Goal: Task Accomplishment & Management: Use online tool/utility

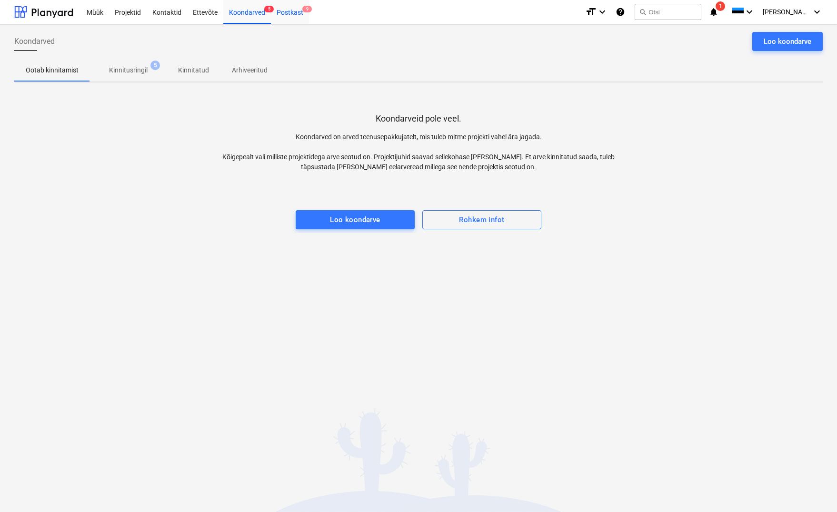
click at [291, 12] on div "Postkast 9" at bounding box center [290, 12] width 38 height 24
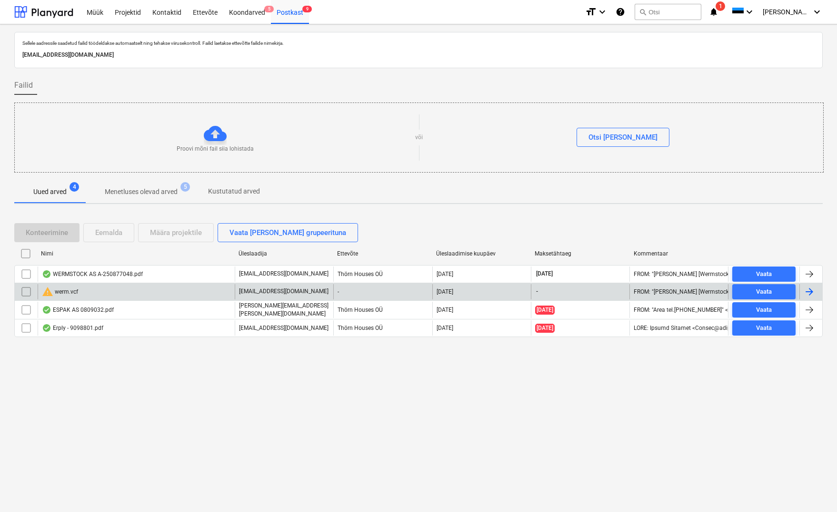
click at [73, 291] on div "warning werm.vcf" at bounding box center [60, 291] width 36 height 11
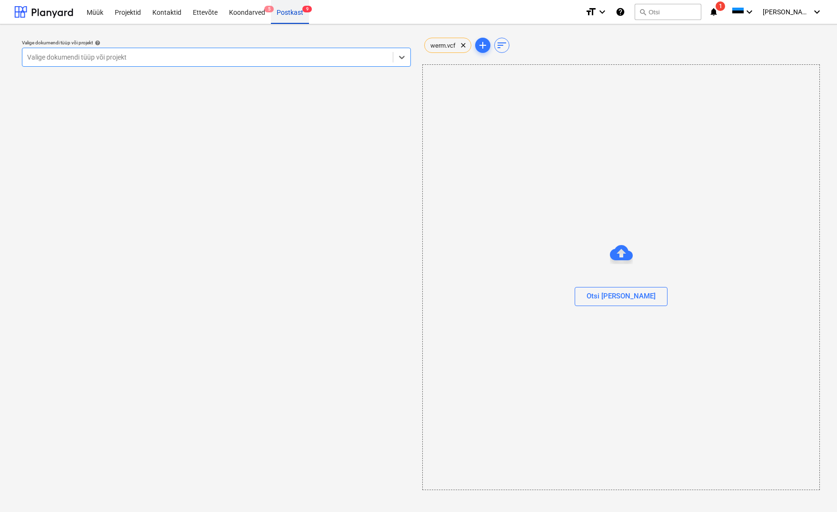
click at [289, 14] on div "Postkast 9" at bounding box center [290, 12] width 38 height 24
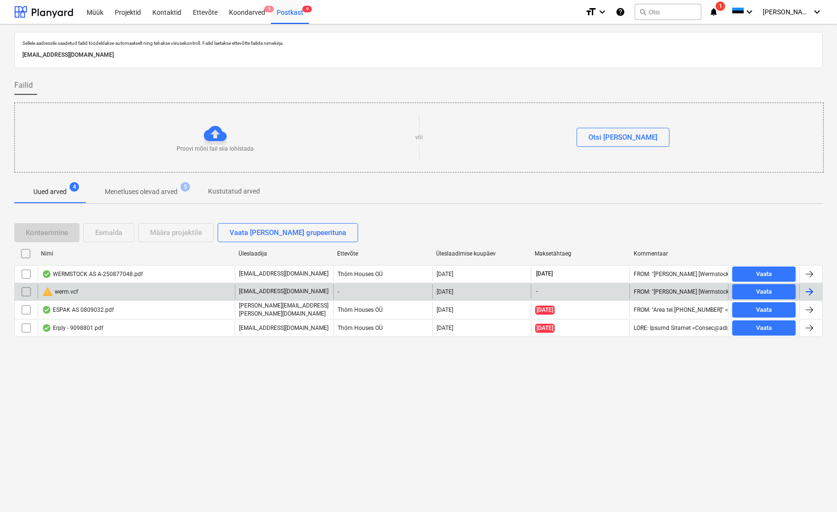
click at [30, 285] on input "checkbox" at bounding box center [26, 291] width 15 height 15
click at [115, 227] on div "Eemalda" at bounding box center [108, 232] width 27 height 12
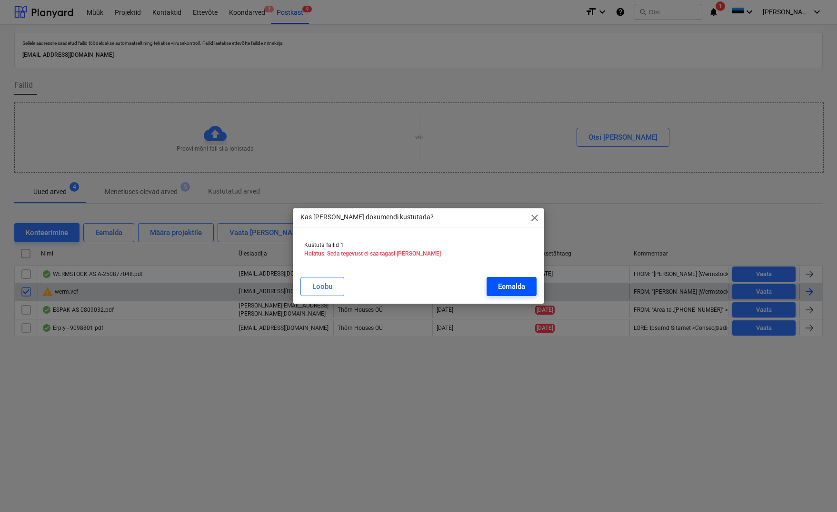
click at [514, 281] on div "Eemalda" at bounding box center [511, 286] width 27 height 12
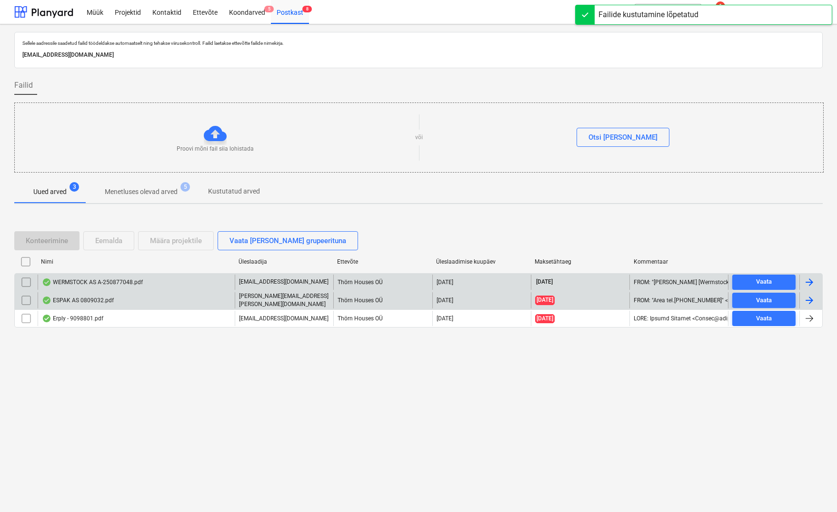
click at [74, 280] on div "WERMSTOCK AS A-250877048.pdf" at bounding box center [92, 282] width 101 height 8
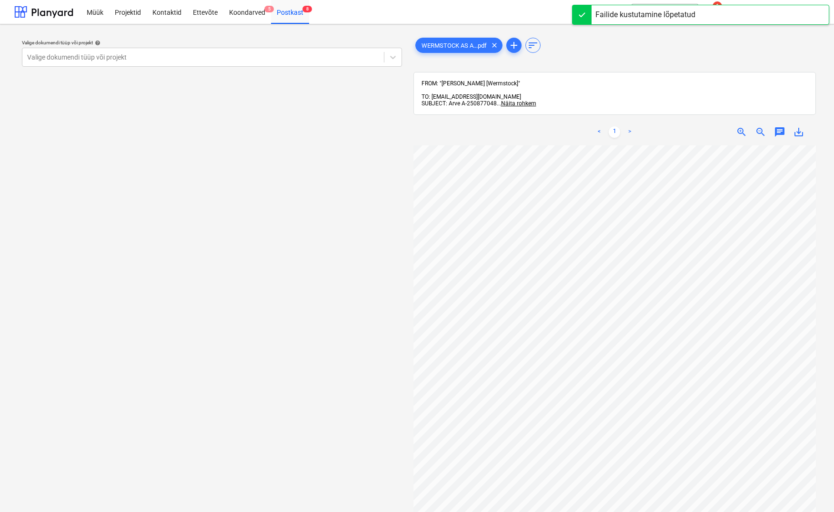
click at [523, 92] on div "FROM: "[PERSON_NAME] [Wermstock]" TO: [EMAIL_ADDRESS][DOMAIN_NAME] SUBJECT: Arv…" at bounding box center [615, 93] width 387 height 27
click at [523, 100] on span "Näita rohkem" at bounding box center [518, 103] width 35 height 7
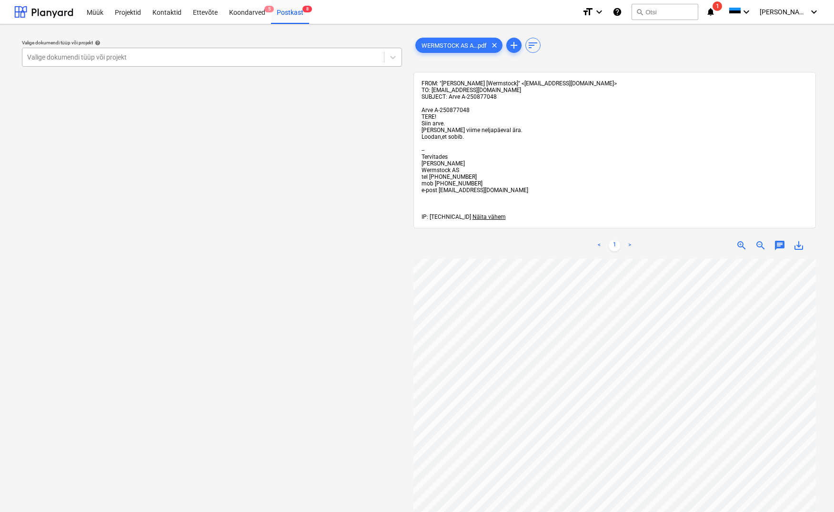
click at [31, 53] on div "Valige dokumendi tüüp või projekt" at bounding box center [203, 57] width 352 height 8
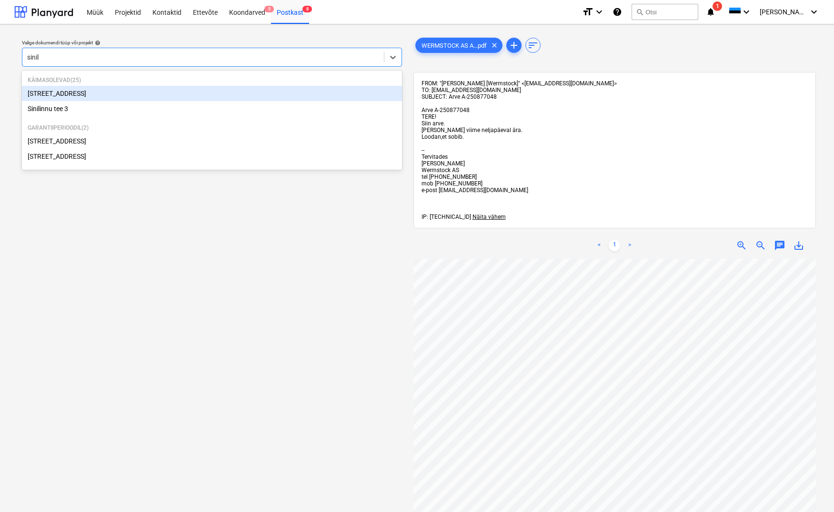
type input "sinili"
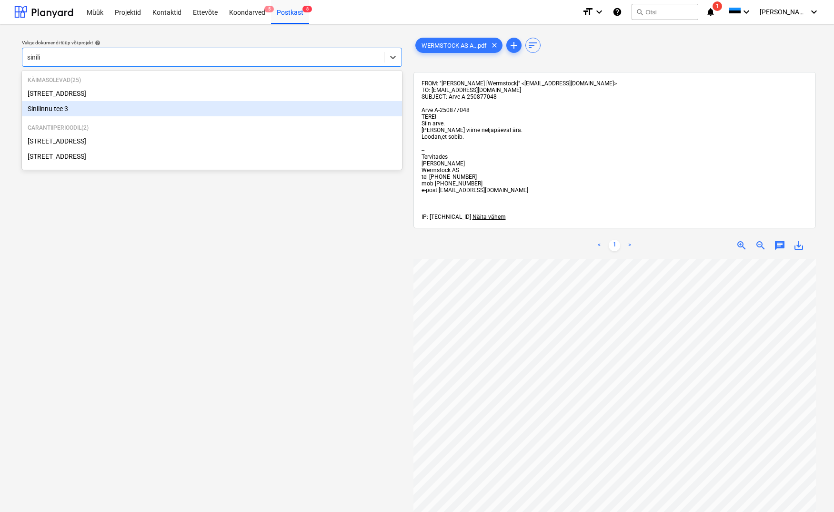
click at [62, 112] on div "Sinilinnu tee 3" at bounding box center [212, 108] width 380 height 15
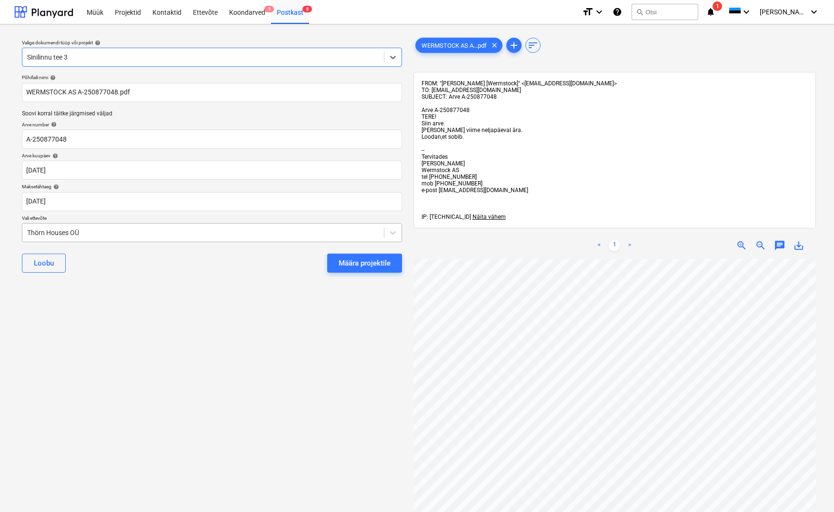
click at [27, 231] on div "Thörn Houses OÜ" at bounding box center [203, 233] width 352 height 8
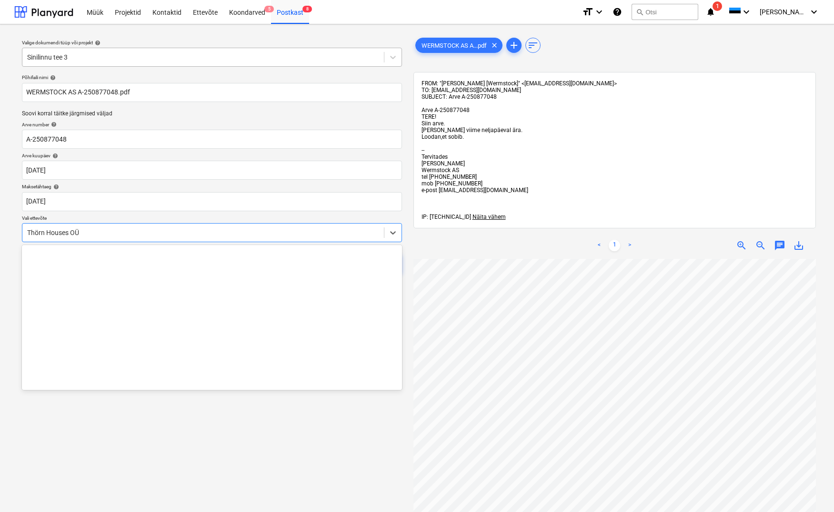
scroll to position [4668, 0]
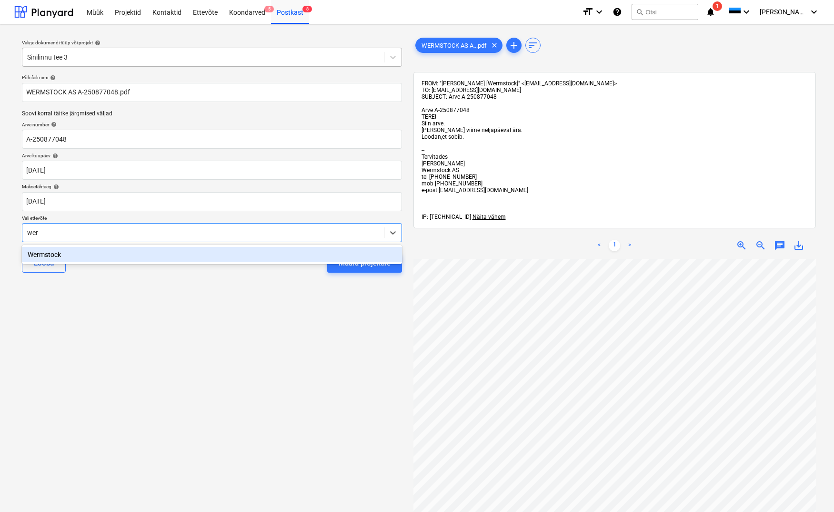
type input "werm"
click at [55, 259] on div "Wermstock" at bounding box center [212, 254] width 380 height 15
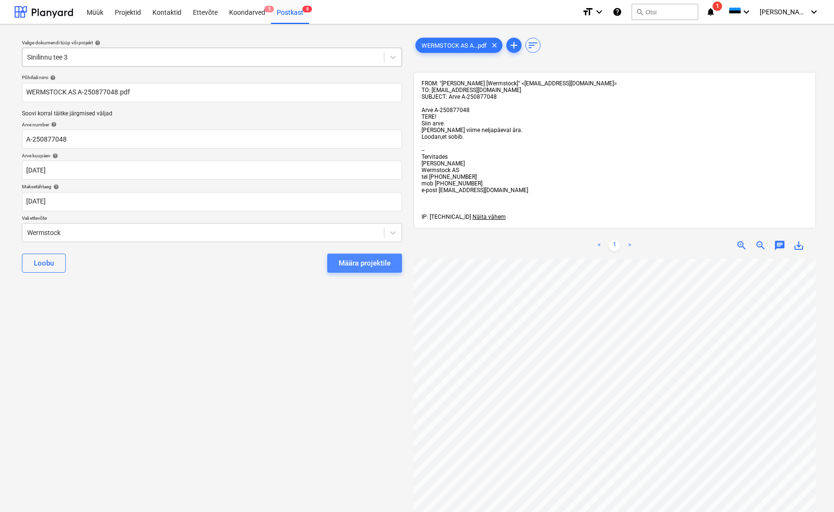
click at [352, 267] on div "Määra projektile" at bounding box center [365, 263] width 52 height 12
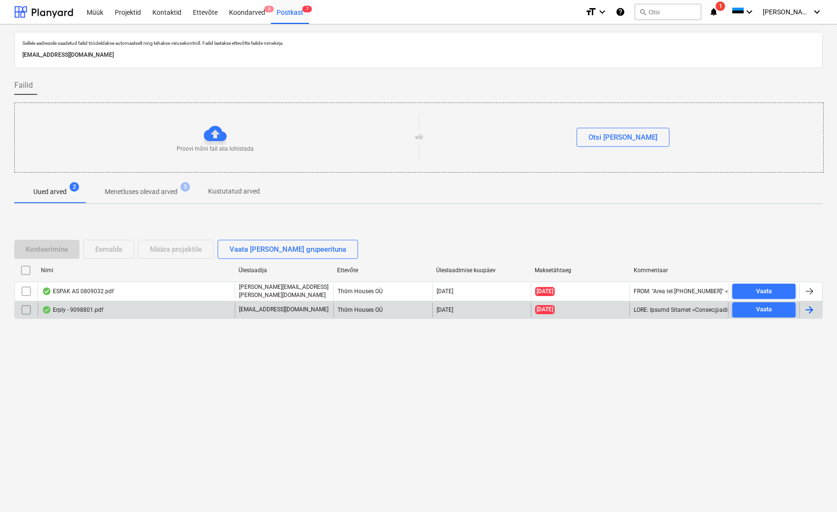
click at [79, 311] on div "Erply - 9098801.pdf" at bounding box center [72, 310] width 61 height 8
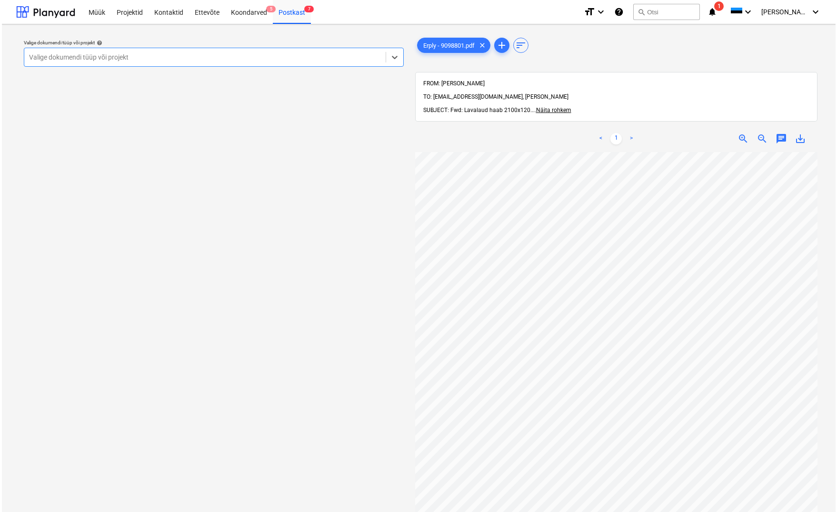
scroll to position [65, 0]
click at [287, 12] on div "Postkast 7" at bounding box center [290, 12] width 38 height 24
